Goal: Check status: Check status

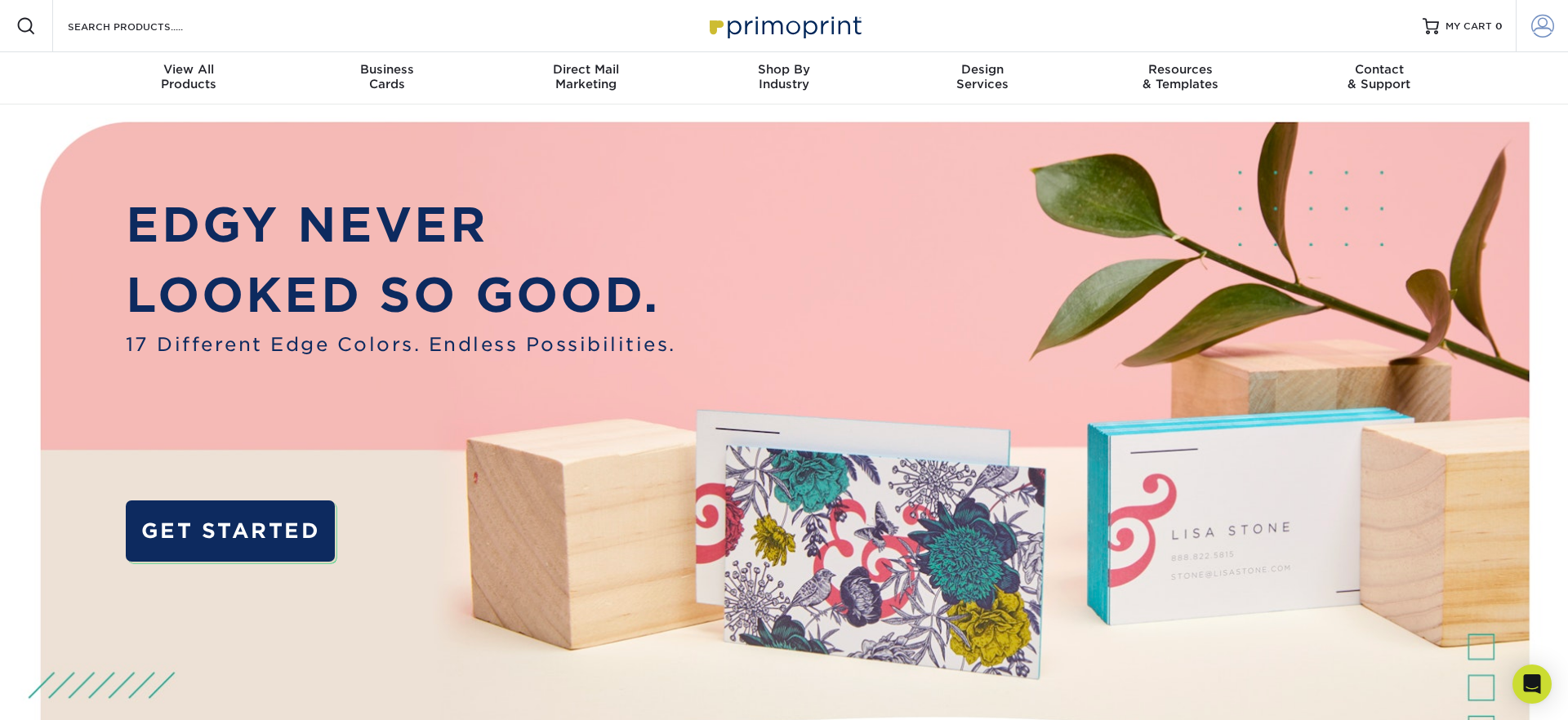
click at [1535, 20] on span at bounding box center [1543, 26] width 23 height 23
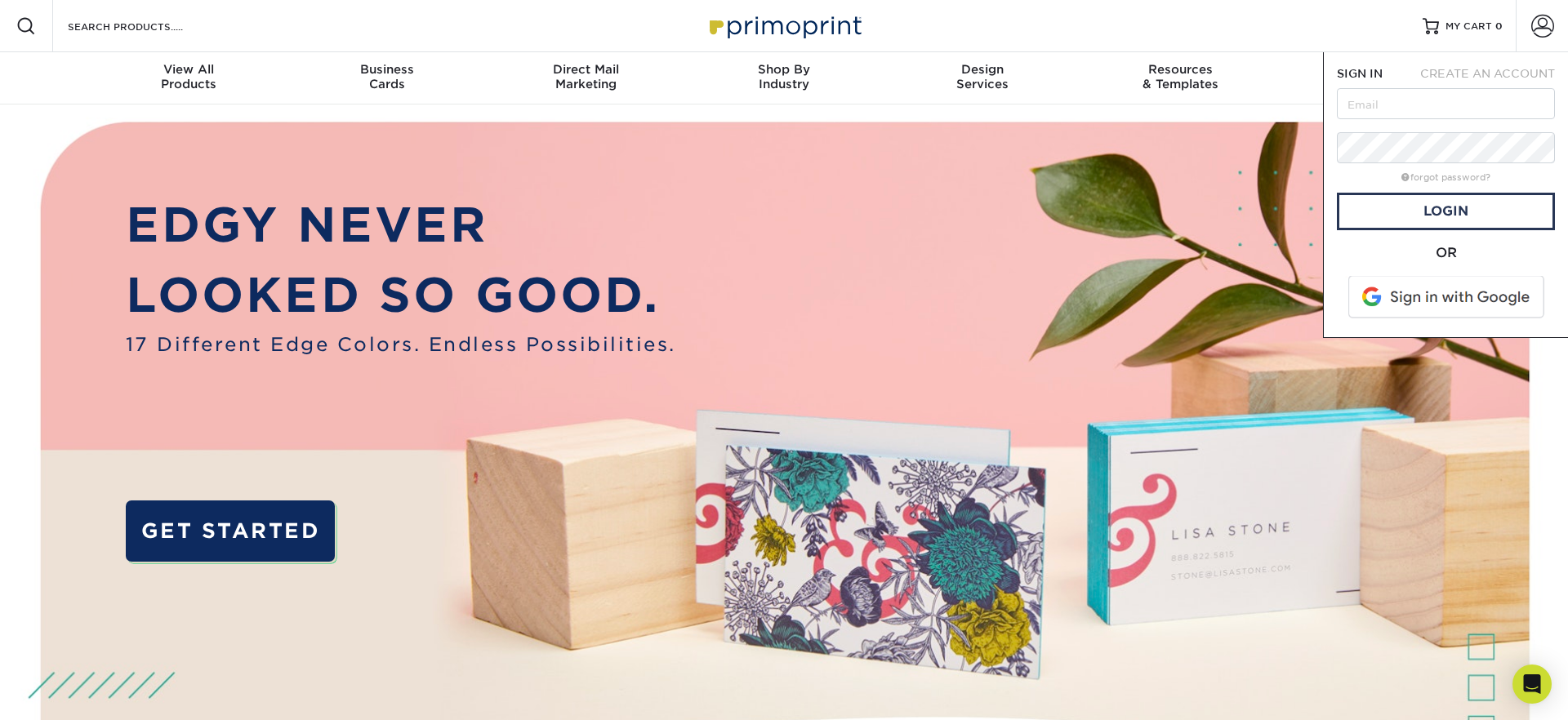
click at [1428, 298] on span at bounding box center [1448, 297] width 208 height 42
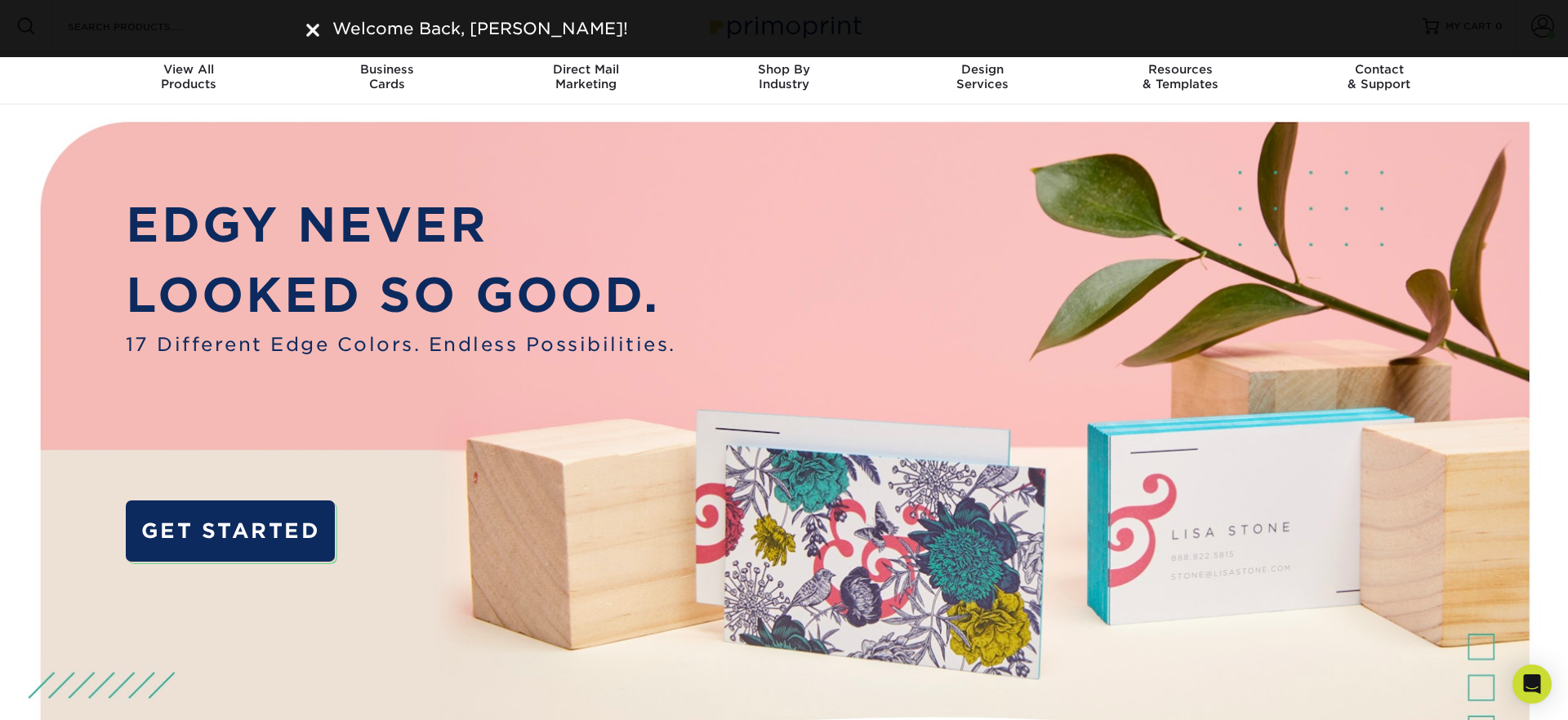
click at [311, 25] on img at bounding box center [313, 31] width 13 height 13
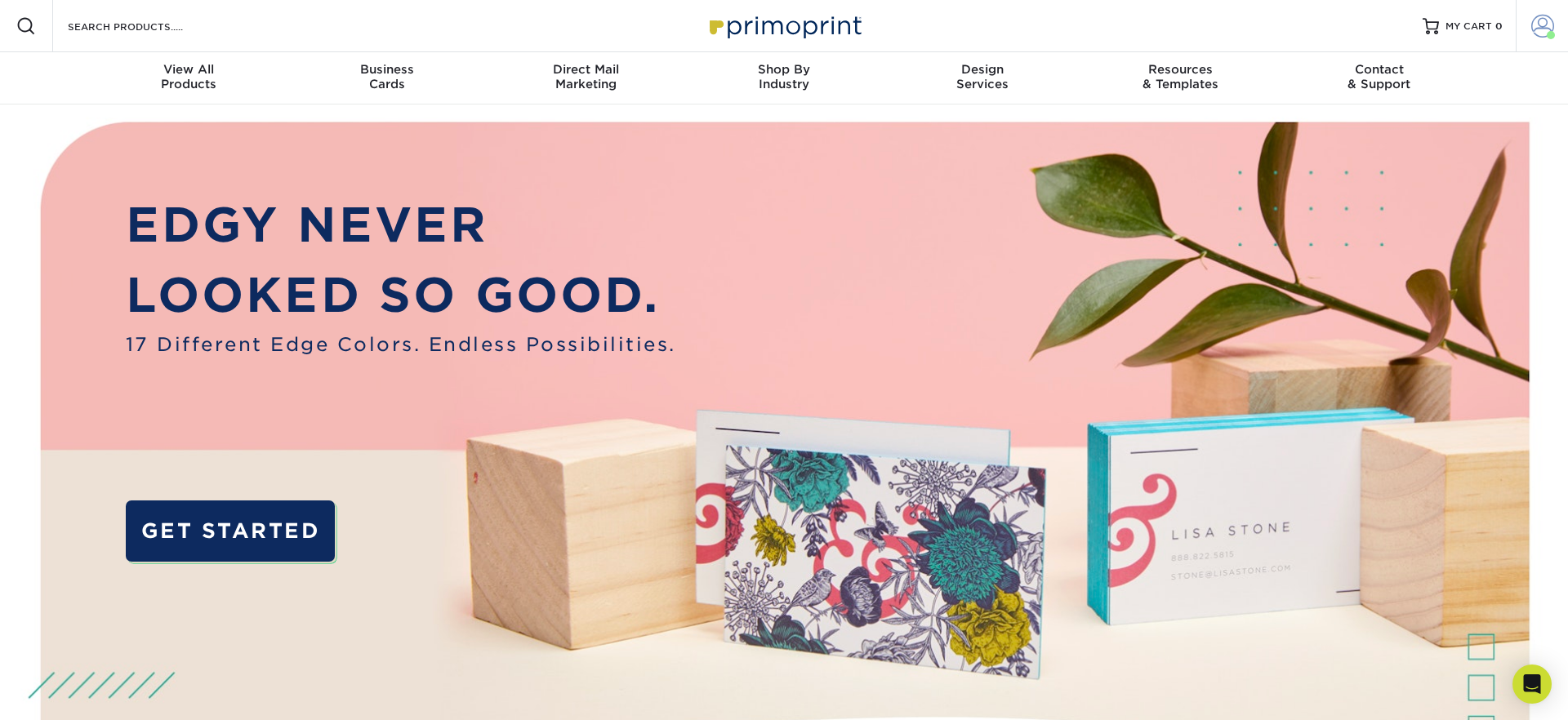
click at [1543, 28] on span at bounding box center [1543, 26] width 23 height 23
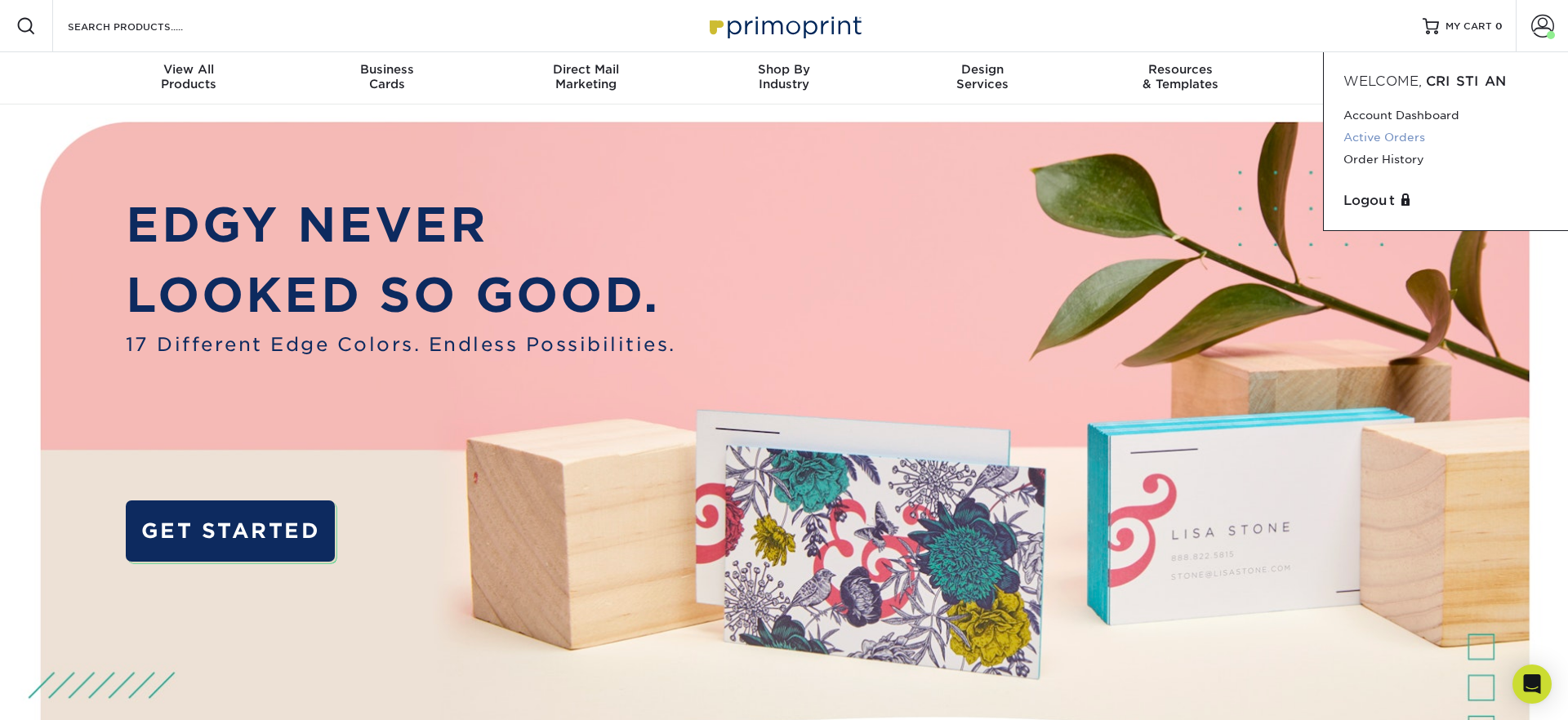
click at [1382, 136] on link "Active Orders" at bounding box center [1446, 137] width 205 height 22
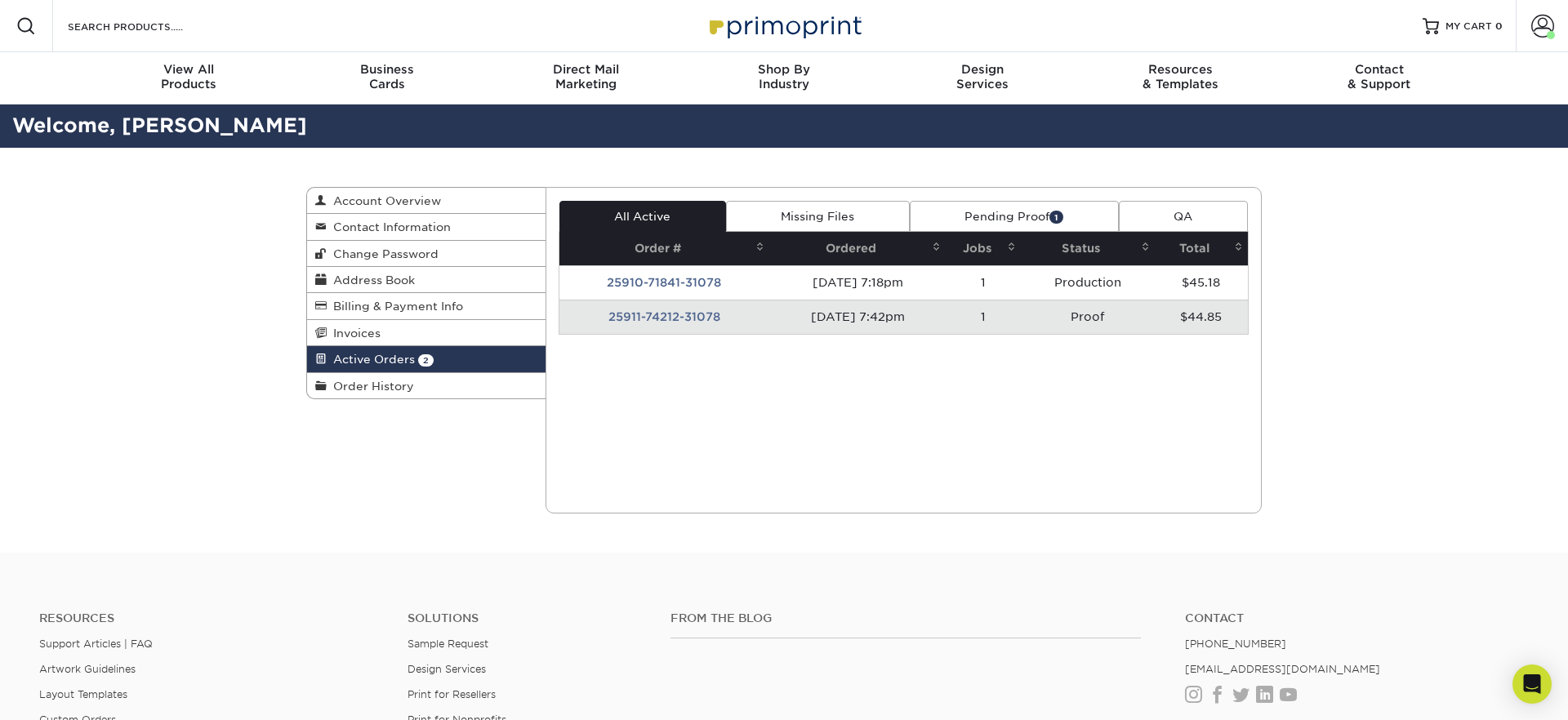
click at [985, 210] on link "Pending Proof 1" at bounding box center [1014, 216] width 209 height 31
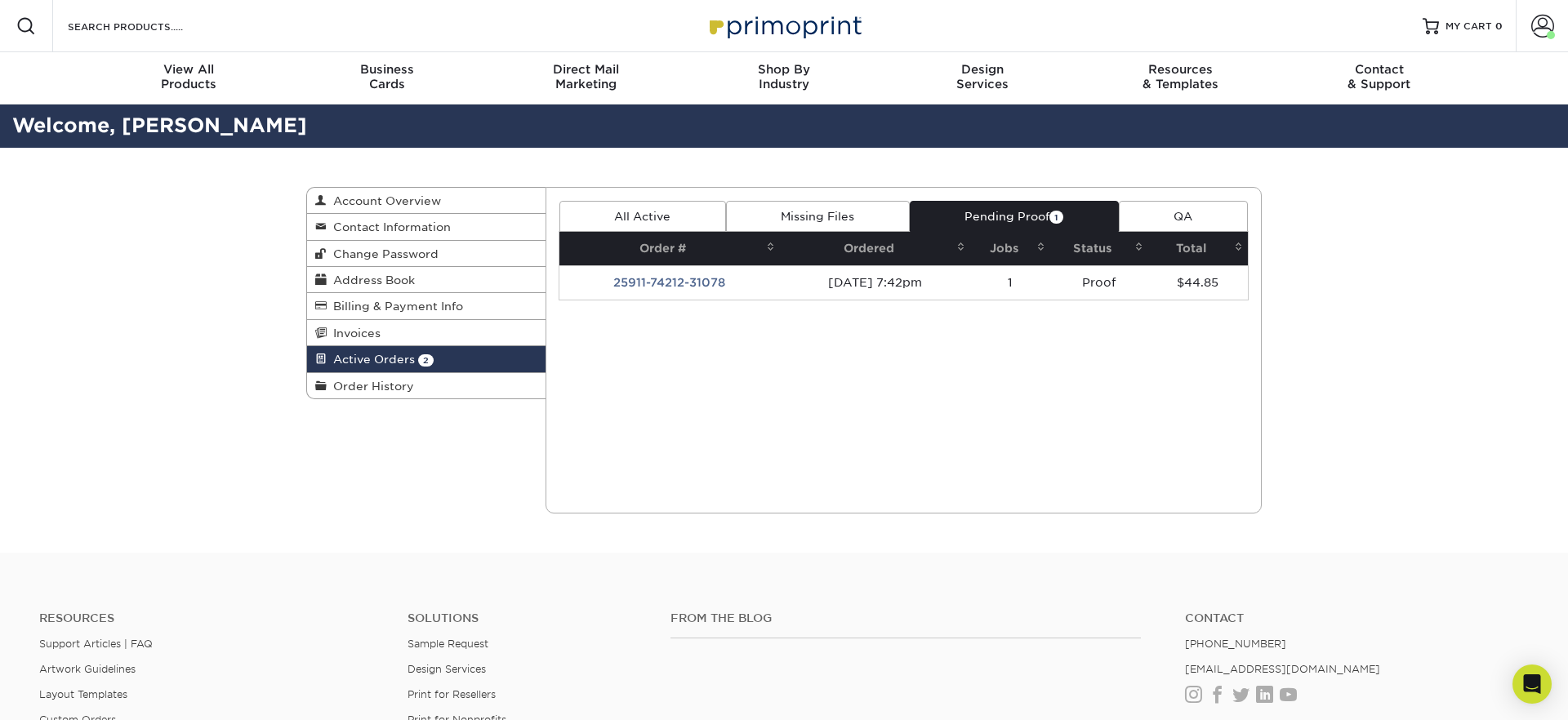
click at [659, 283] on td "25911-74212-31078" at bounding box center [670, 283] width 222 height 34
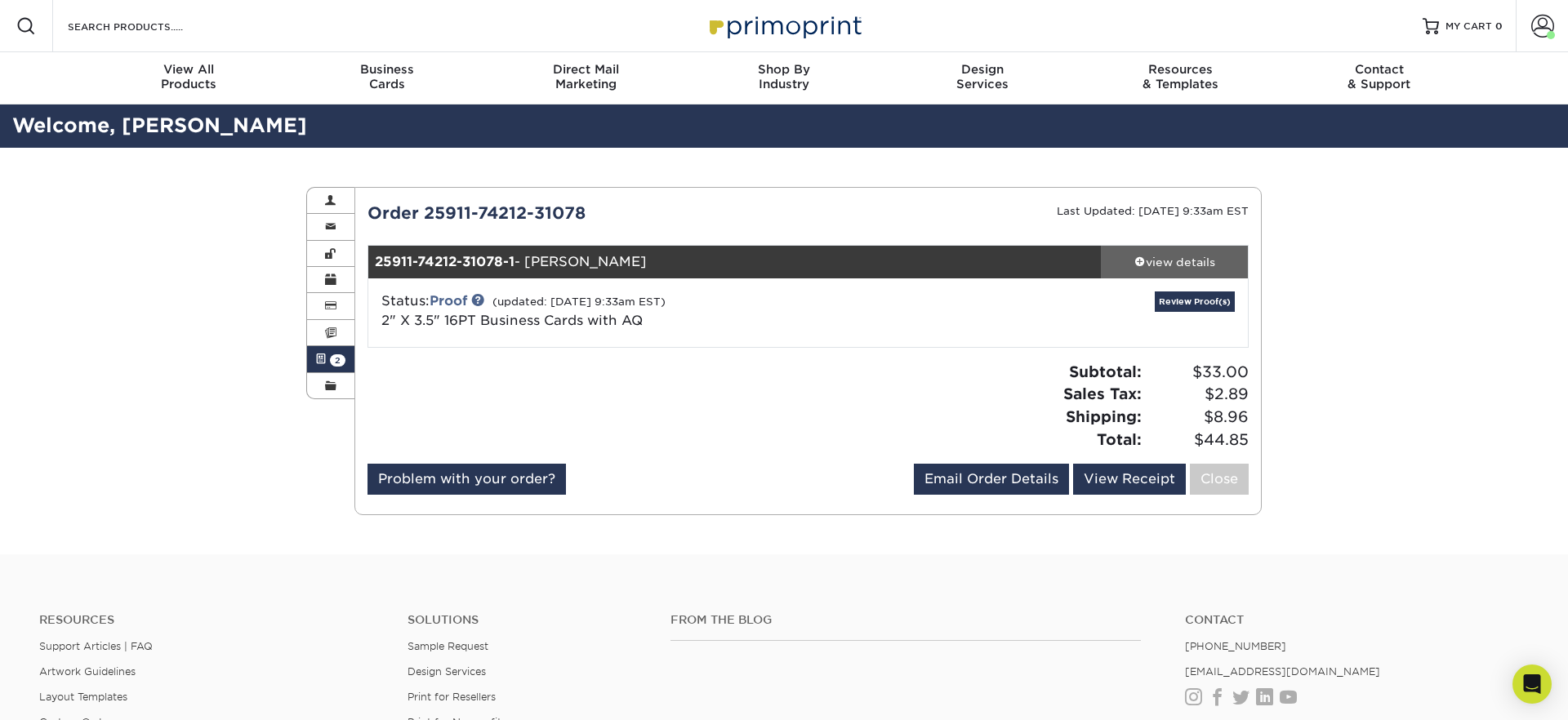
click at [1135, 256] on span at bounding box center [1141, 261] width 11 height 11
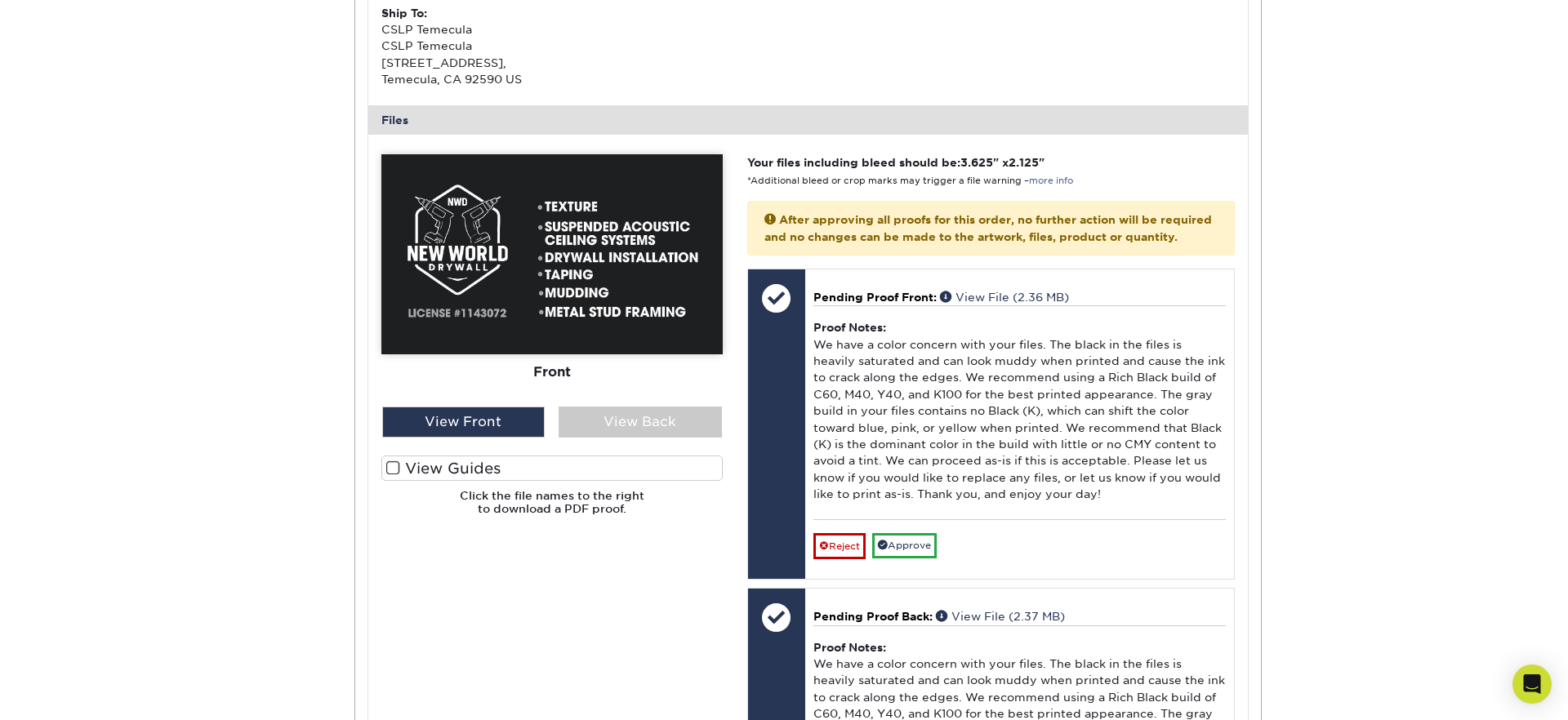
scroll to position [562, 0]
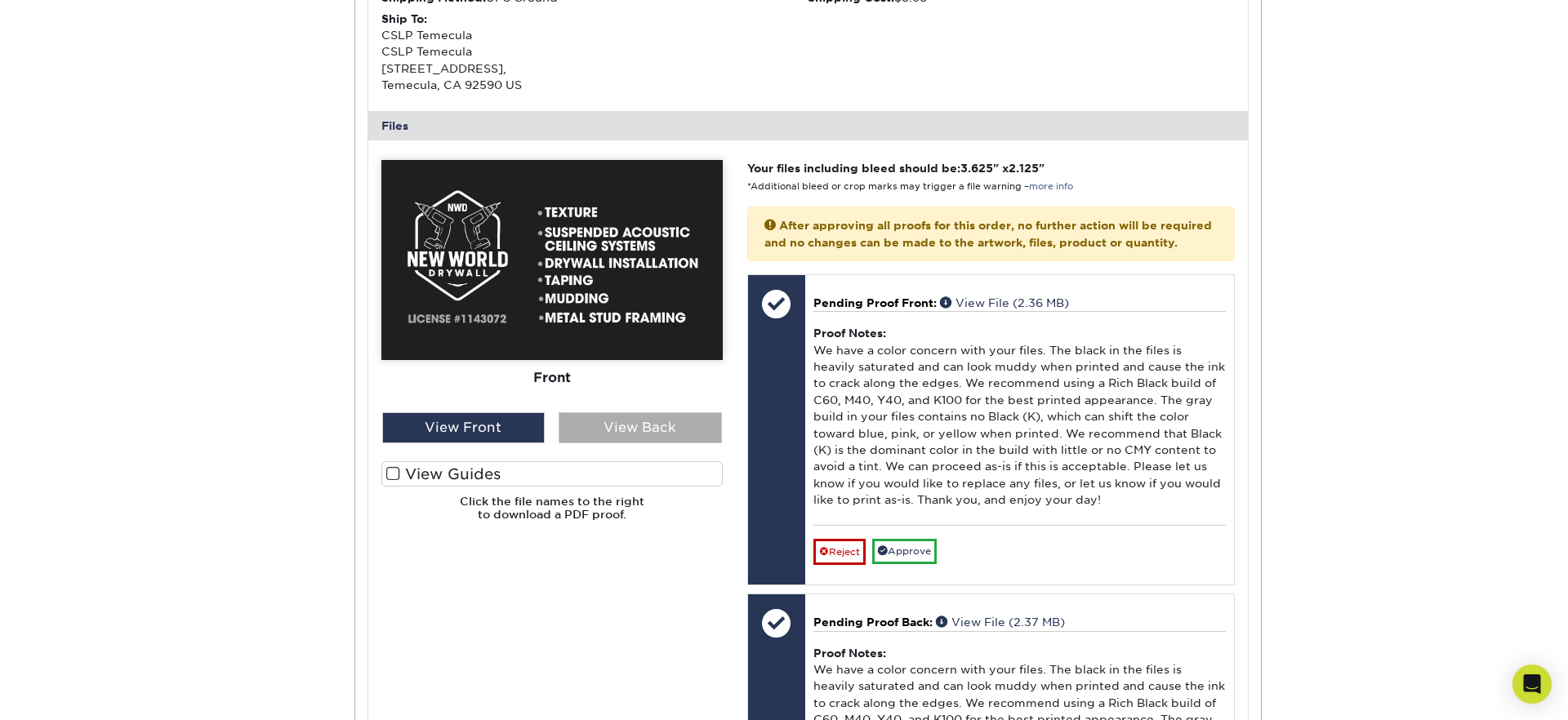
click at [650, 436] on div "View Back" at bounding box center [640, 427] width 163 height 31
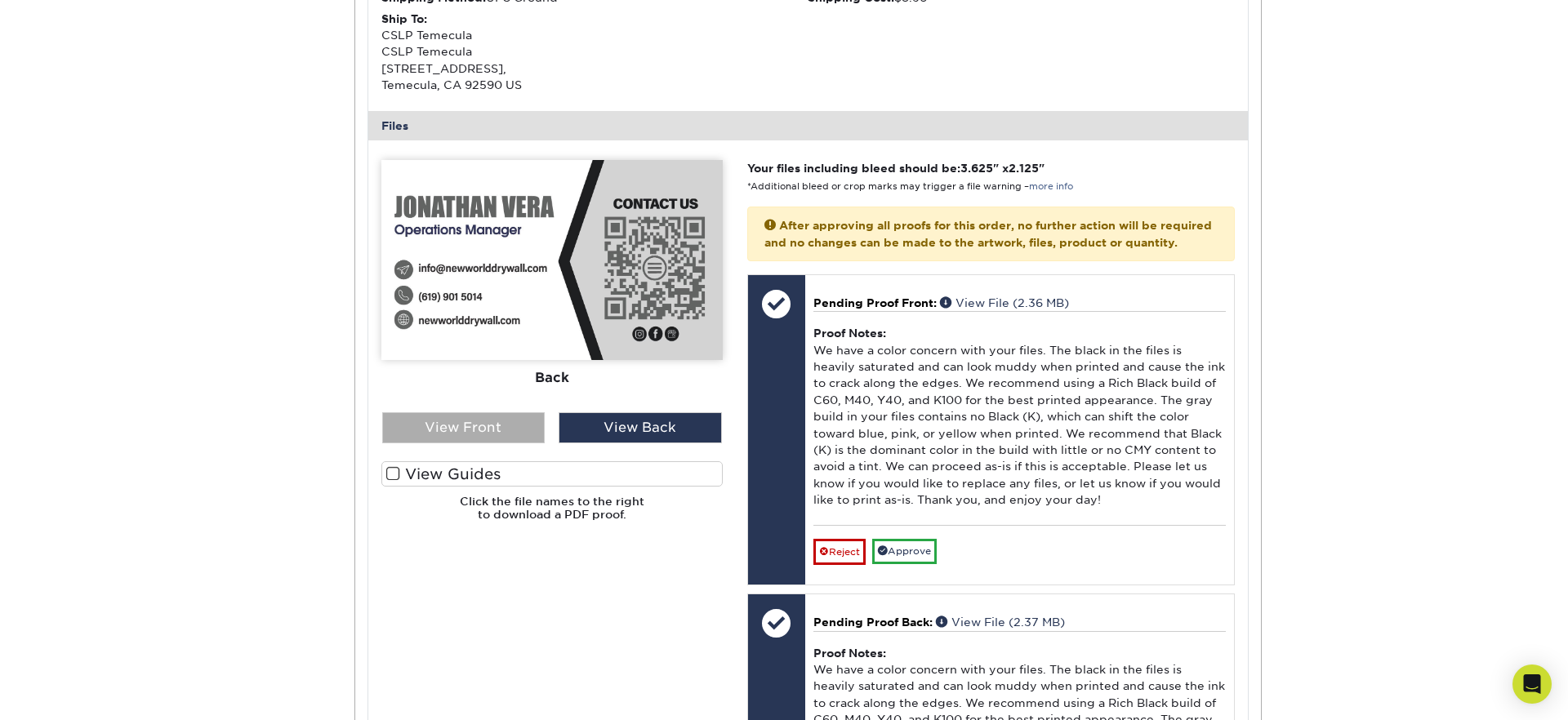
click at [486, 424] on div "View Front" at bounding box center [464, 427] width 163 height 31
